Goal: Task Accomplishment & Management: Use online tool/utility

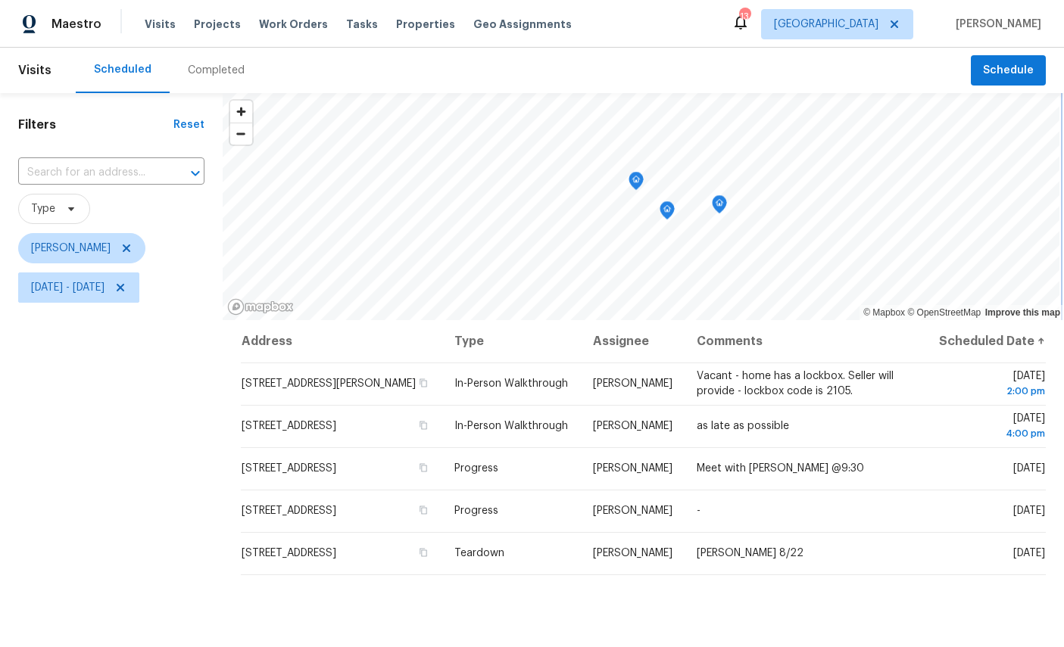
click at [633, 186] on icon "Map marker" at bounding box center [636, 181] width 14 height 17
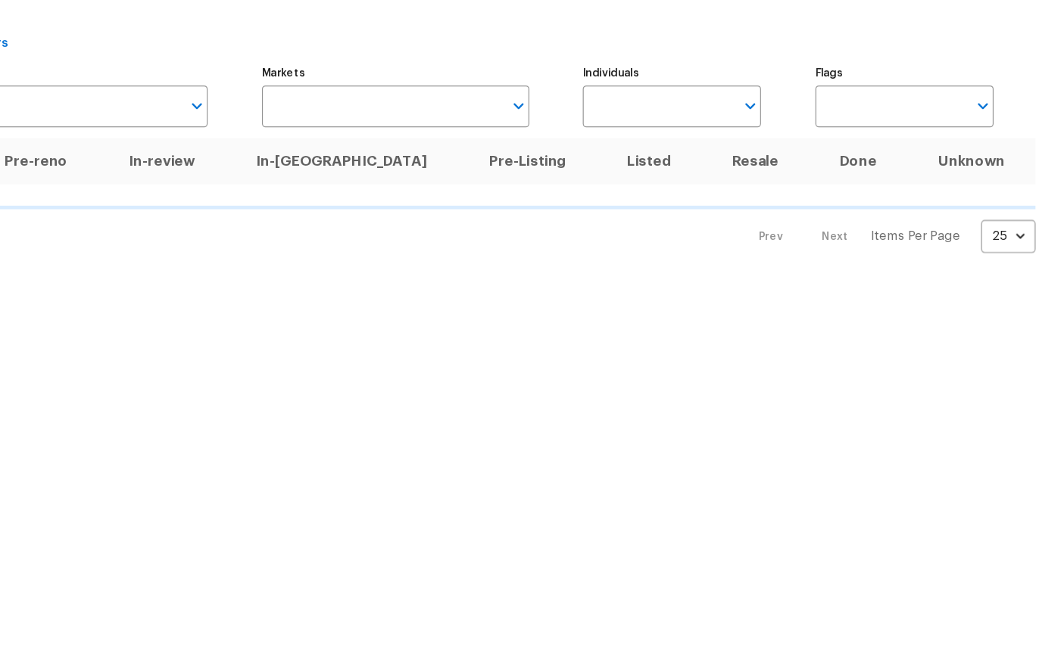
scroll to position [97, 160]
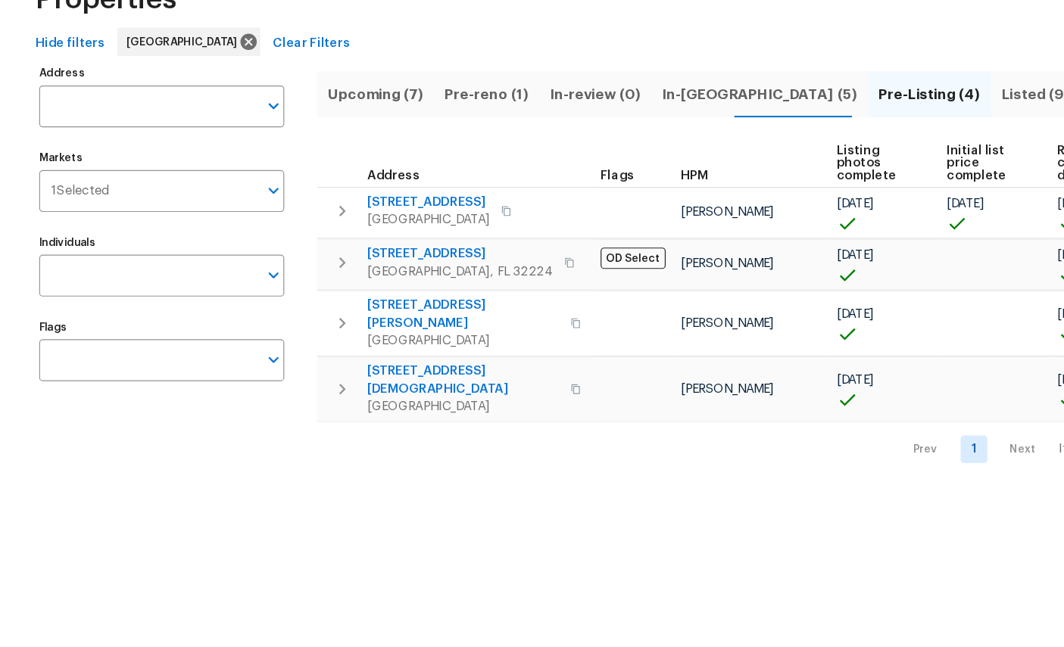
click at [66, 170] on input "Address" at bounding box center [126, 188] width 186 height 36
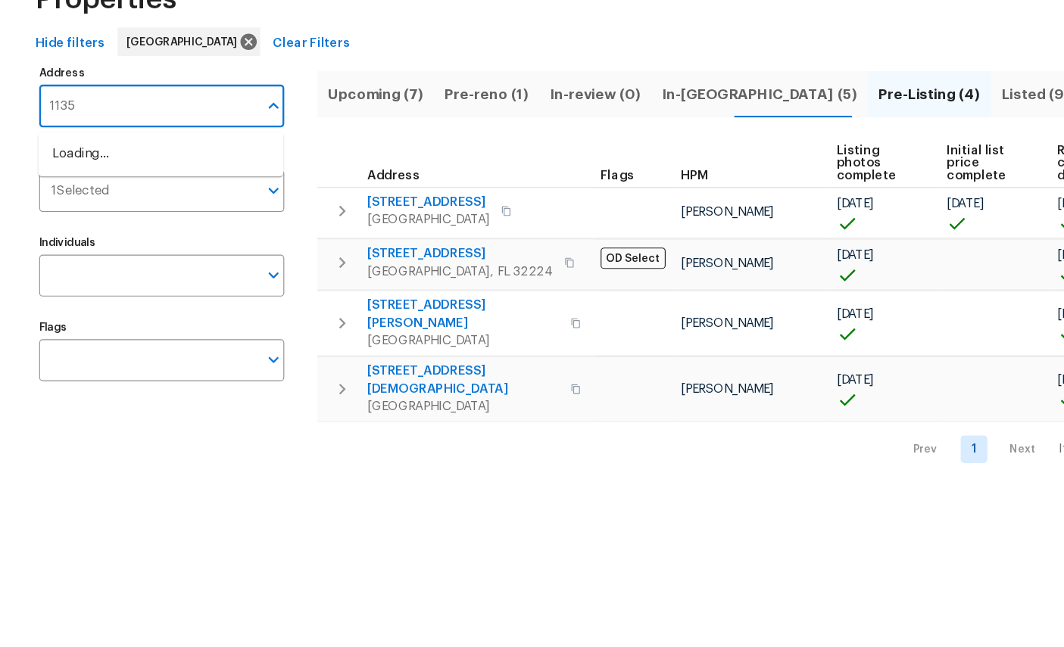
type input "11356"
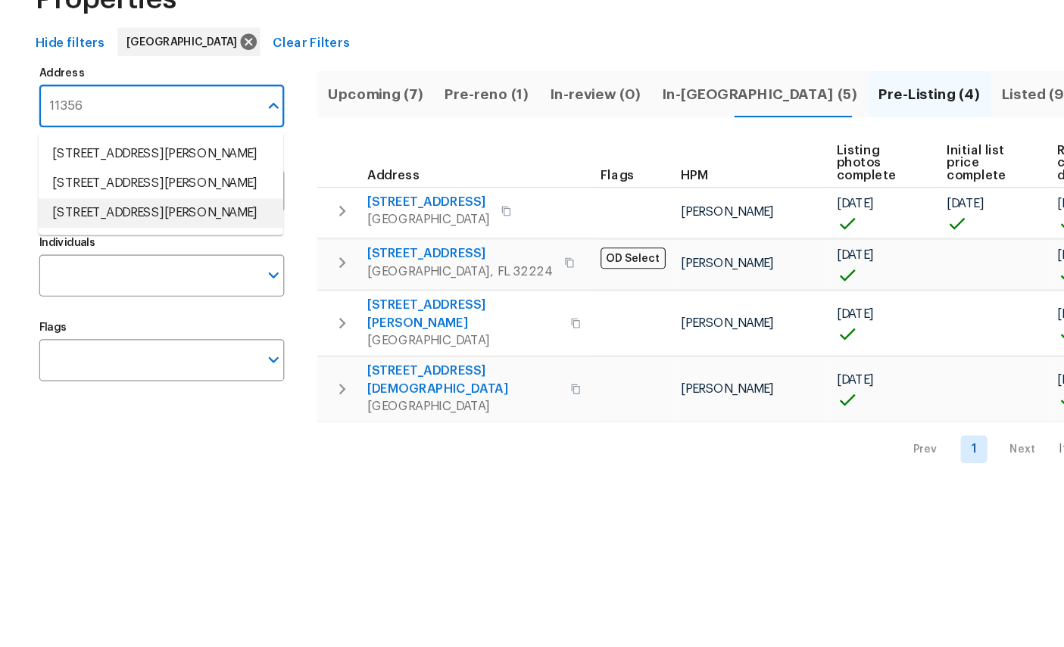
click at [116, 266] on li "[STREET_ADDRESS][PERSON_NAME]" at bounding box center [137, 278] width 208 height 25
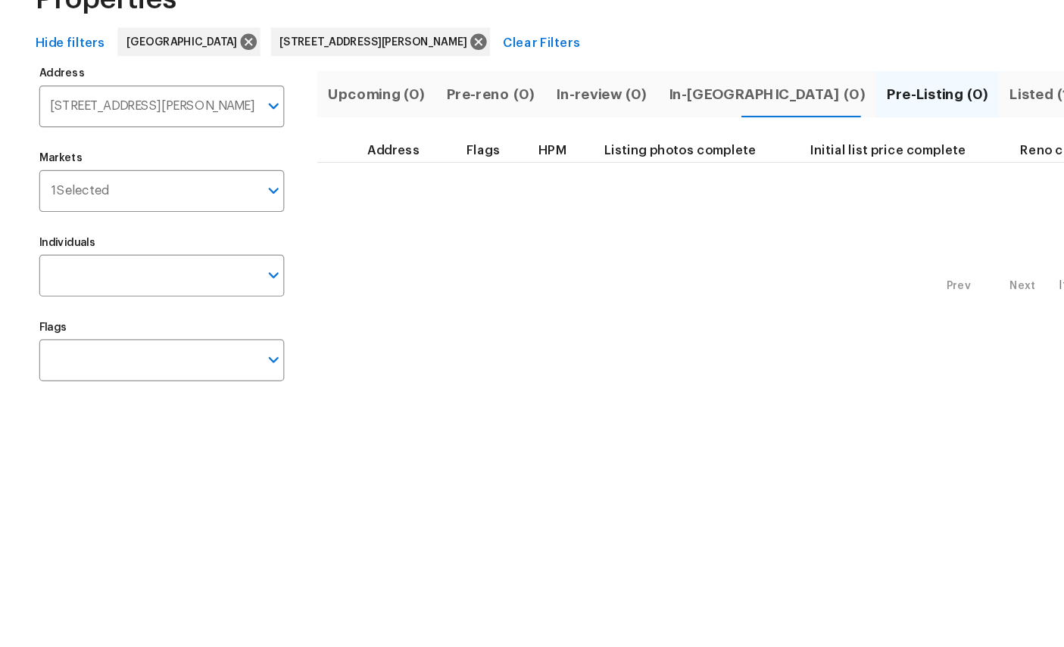
click at [858, 167] on span "Listed (1)" at bounding box center [885, 177] width 55 height 21
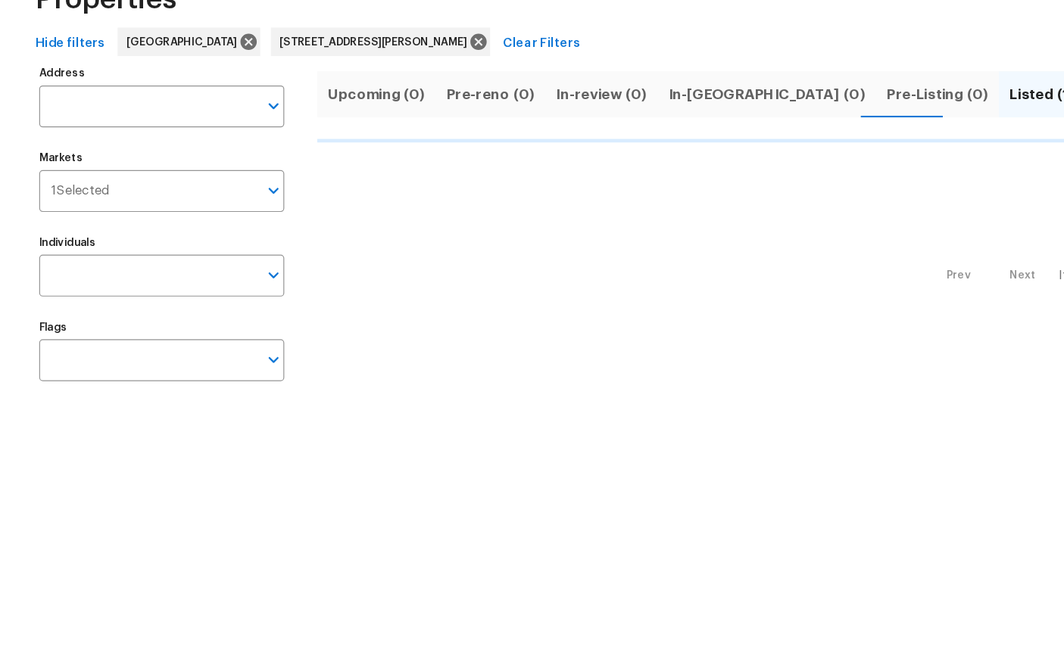
type input "[STREET_ADDRESS][PERSON_NAME]"
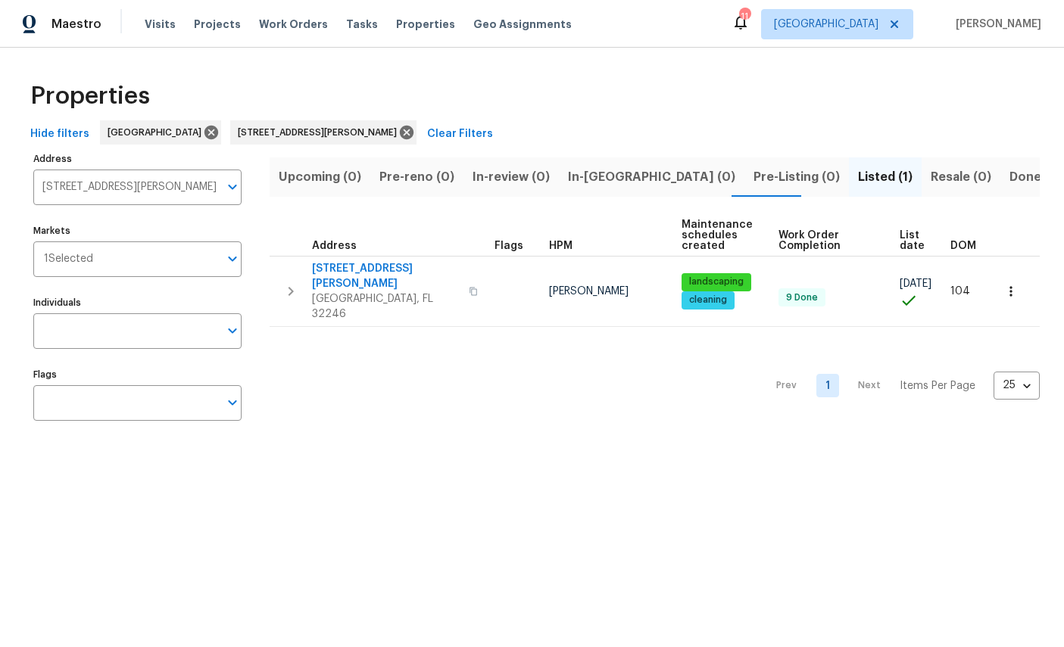
click at [1019, 279] on button "button" at bounding box center [1010, 291] width 33 height 33
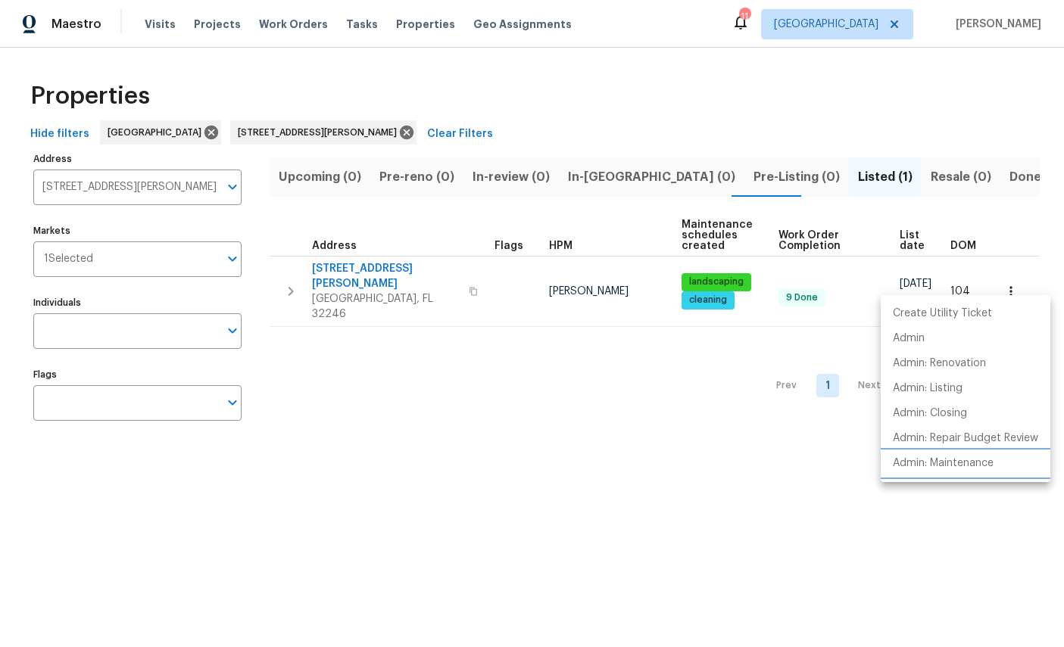
click at [934, 466] on p "Admin: Maintenance" at bounding box center [943, 464] width 101 height 16
click at [685, 280] on div at bounding box center [532, 323] width 1064 height 647
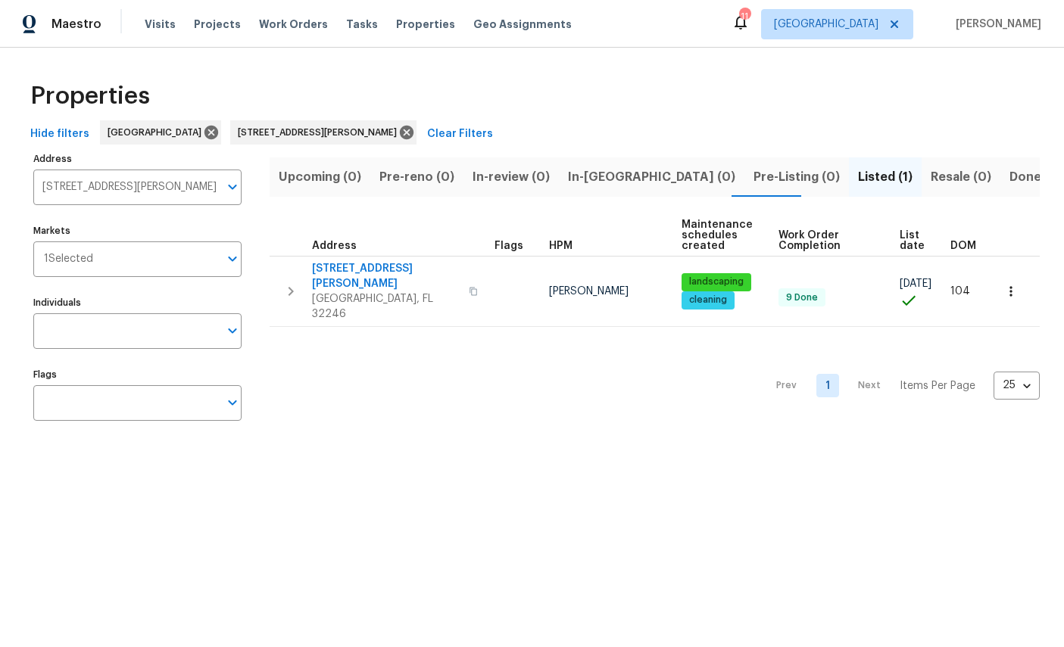
click at [609, 261] on td "[PERSON_NAME]" at bounding box center [609, 291] width 133 height 70
click at [641, 355] on div "Prev 1 Next Items Per Page 25 25 ​" at bounding box center [655, 381] width 770 height 109
click at [637, 327] on div "Prev 1 Next Items Per Page 25 25 ​" at bounding box center [655, 381] width 770 height 109
click at [610, 373] on div "Prev 1 Next Items Per Page 25 25 ​" at bounding box center [655, 381] width 770 height 109
type input "[STREET_ADDRESS][PERSON_NAME]"
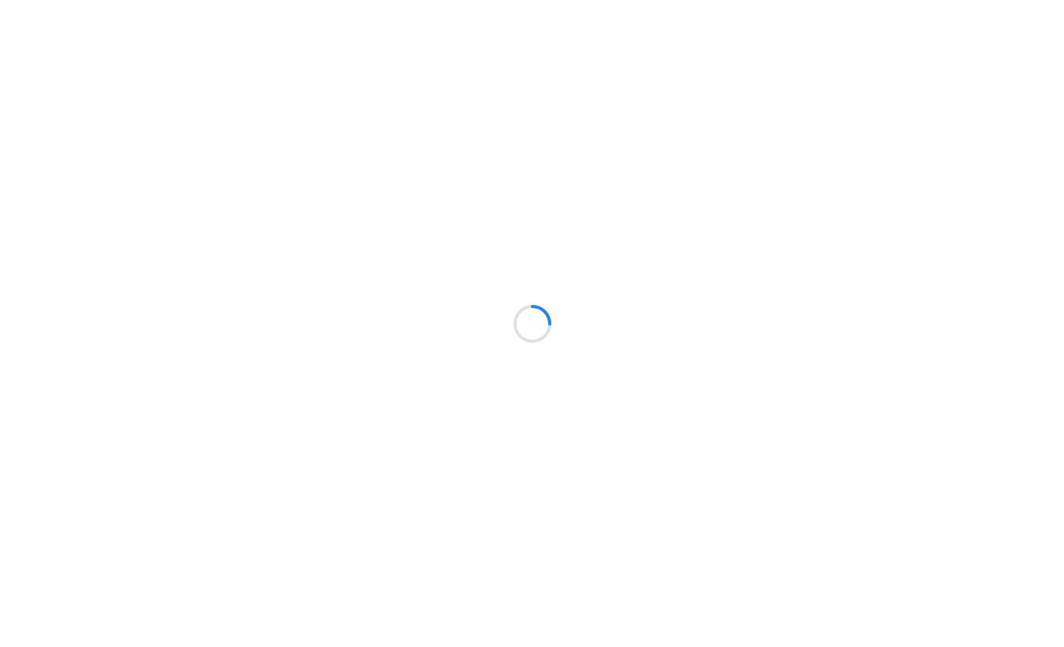
scroll to position [5, 0]
click at [50, 170] on div at bounding box center [532, 323] width 1064 height 647
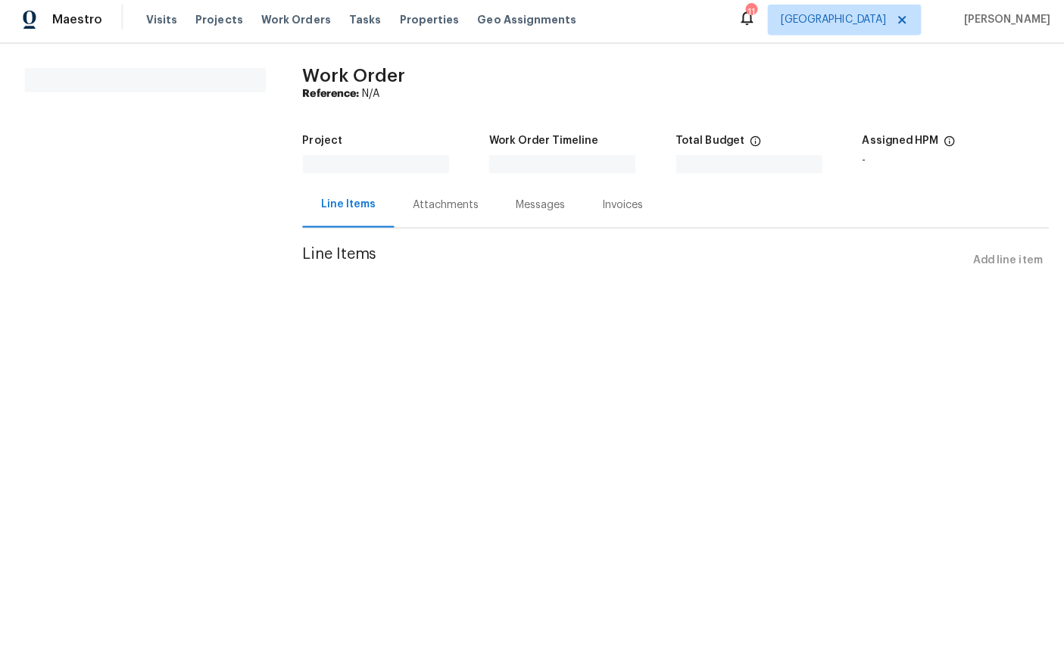
click at [62, 179] on section "All work orders" at bounding box center [143, 183] width 239 height 223
